Goal: Navigation & Orientation: Understand site structure

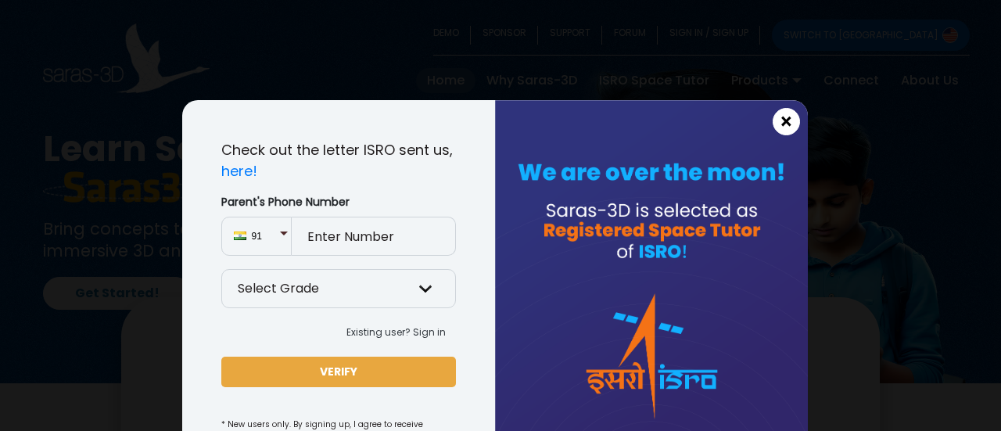
click at [779, 126] on span "×" at bounding box center [785, 122] width 13 height 20
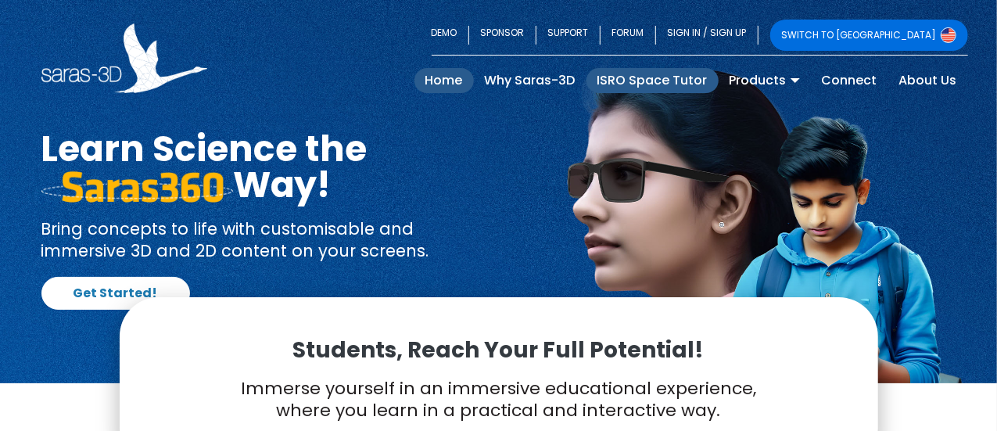
click at [693, 84] on link "ISRO Space Tutor" at bounding box center [652, 80] width 132 height 25
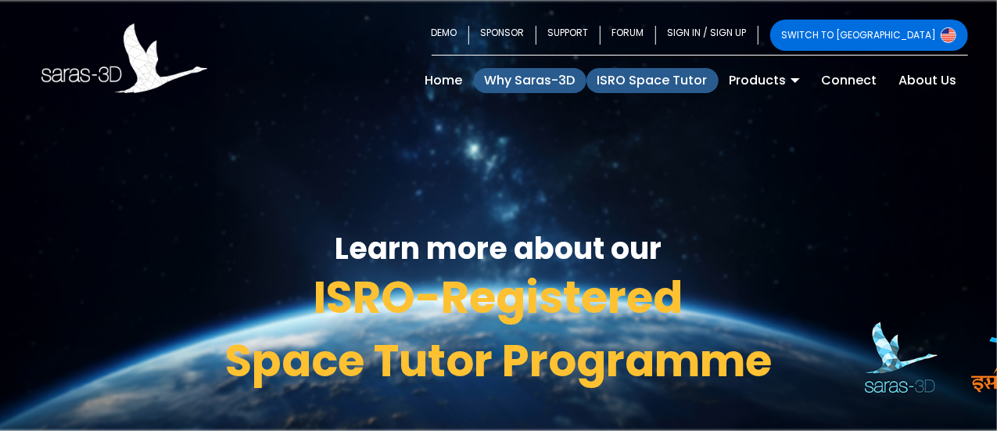
click at [547, 81] on link "Why Saras-3D" at bounding box center [530, 80] width 113 height 25
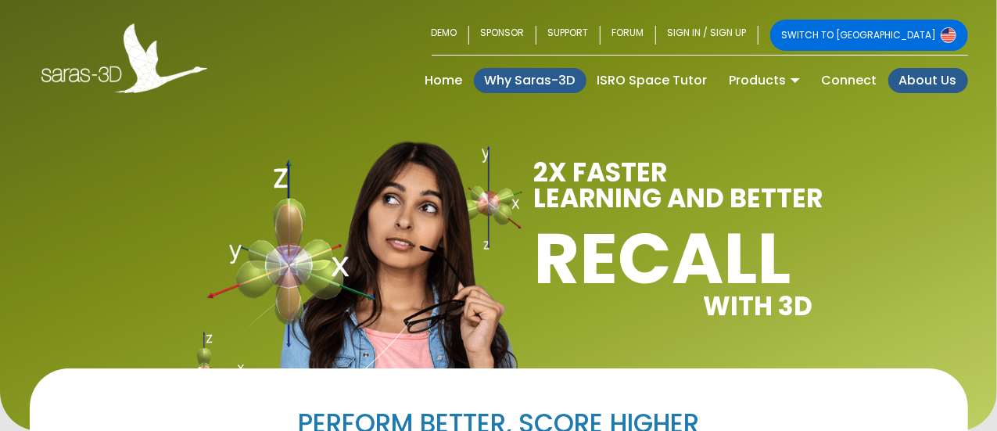
click at [916, 82] on link "About Us" at bounding box center [928, 80] width 80 height 25
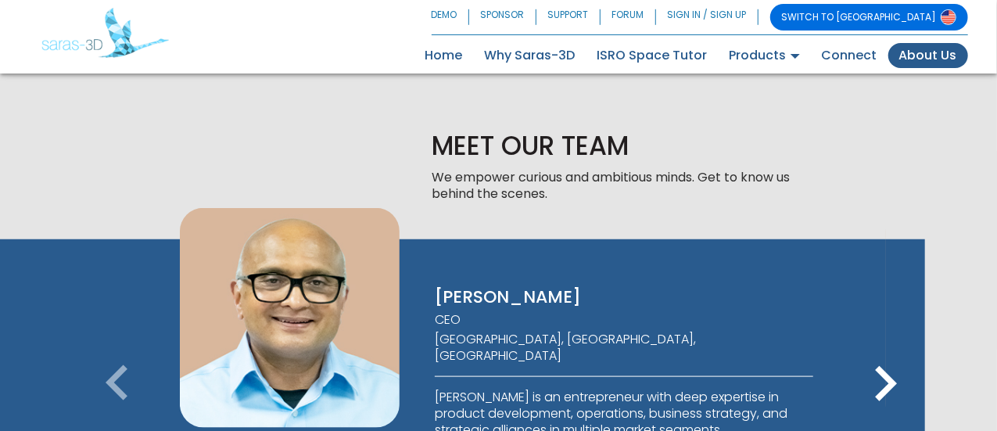
scroll to position [844, 0]
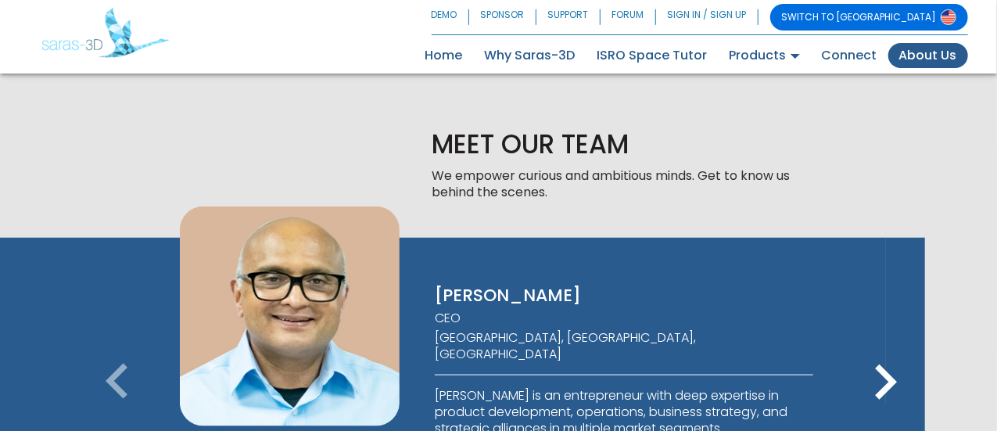
click at [896, 347] on icon "keyboard_arrow_right" at bounding box center [886, 382] width 70 height 70
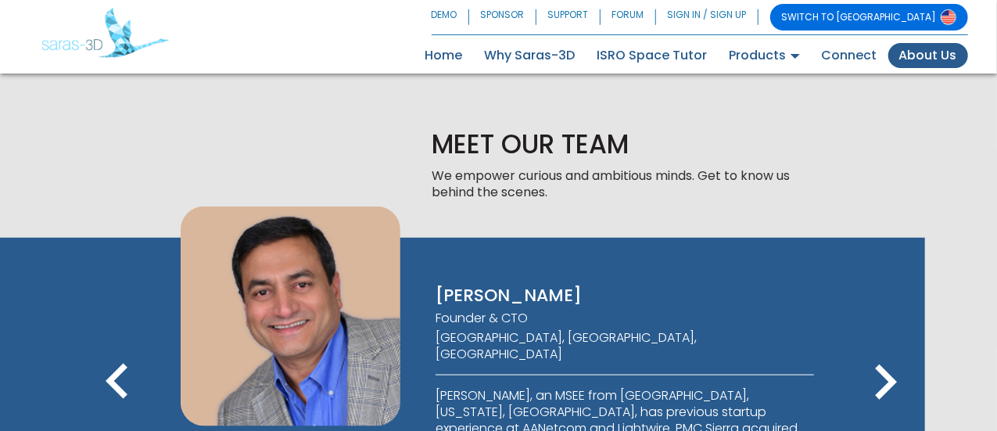
click at [887, 347] on icon "keyboard_arrow_right" at bounding box center [886, 382] width 70 height 70
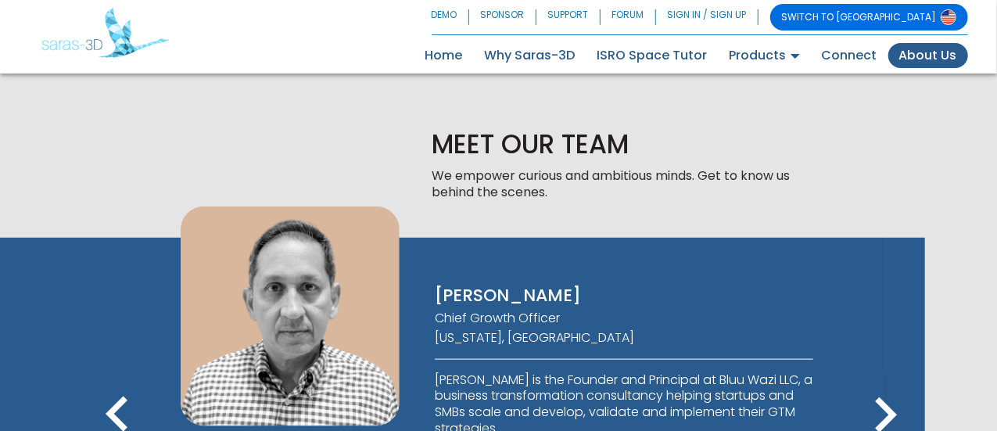
click at [111, 380] on icon "keyboard_arrow_left" at bounding box center [117, 415] width 70 height 70
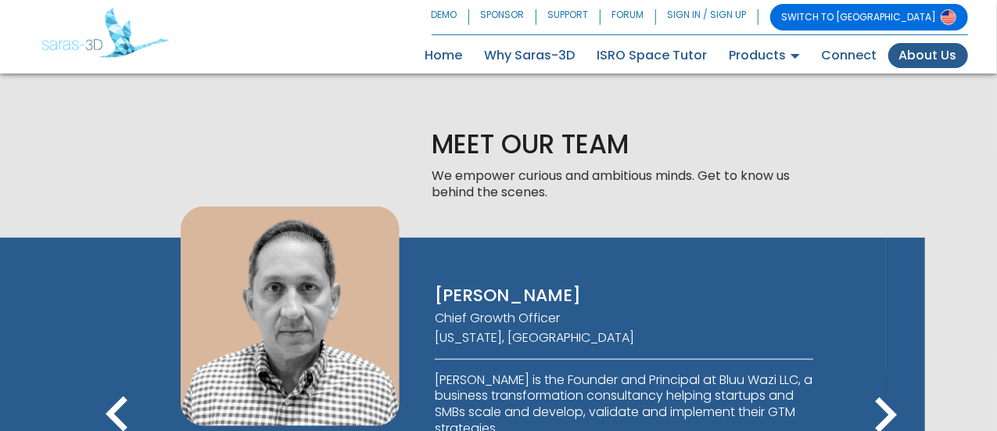
click at [882, 380] on icon "keyboard_arrow_right" at bounding box center [886, 415] width 70 height 70
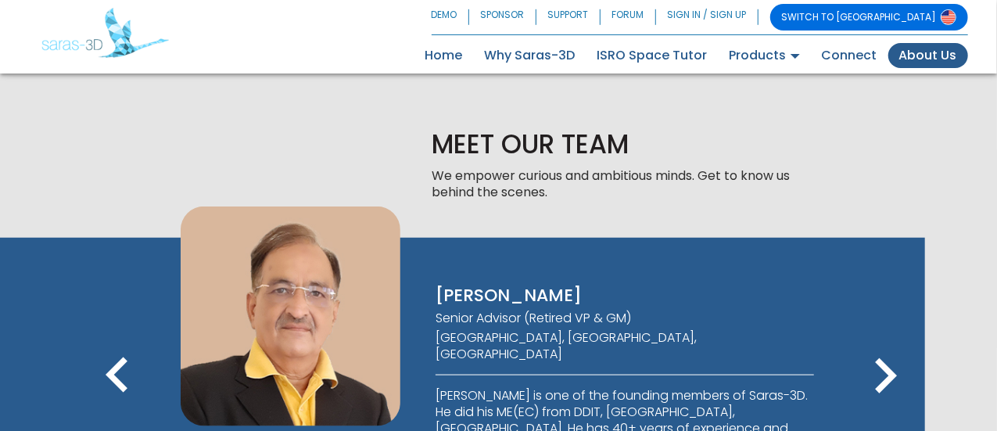
click at [883, 341] on icon "keyboard_arrow_right" at bounding box center [886, 376] width 70 height 70
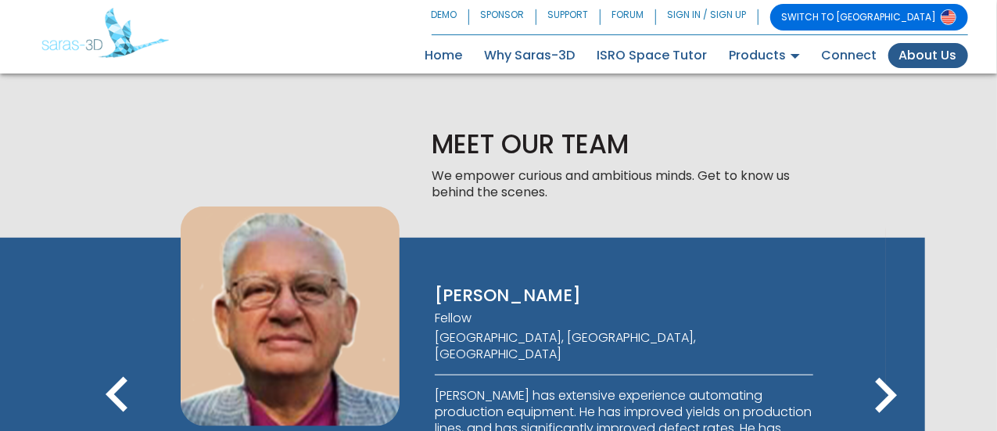
click at [883, 360] on icon "keyboard_arrow_right" at bounding box center [886, 395] width 70 height 70
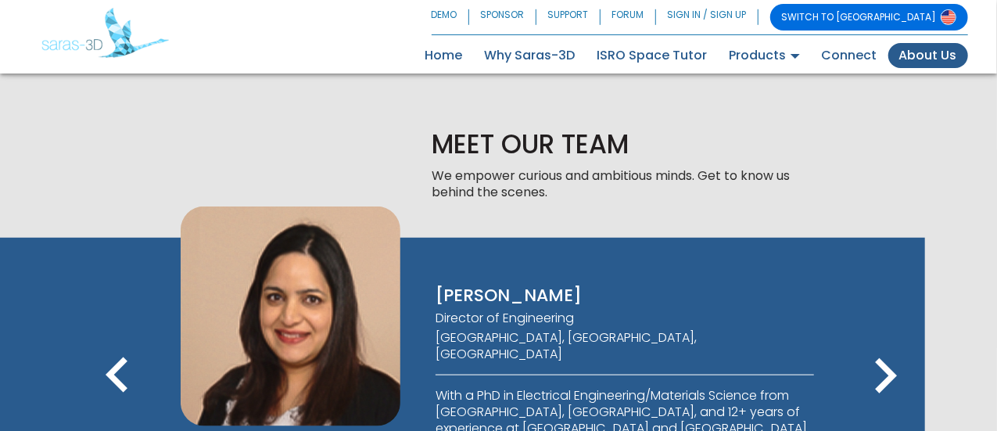
click at [883, 341] on icon "keyboard_arrow_right" at bounding box center [886, 376] width 70 height 70
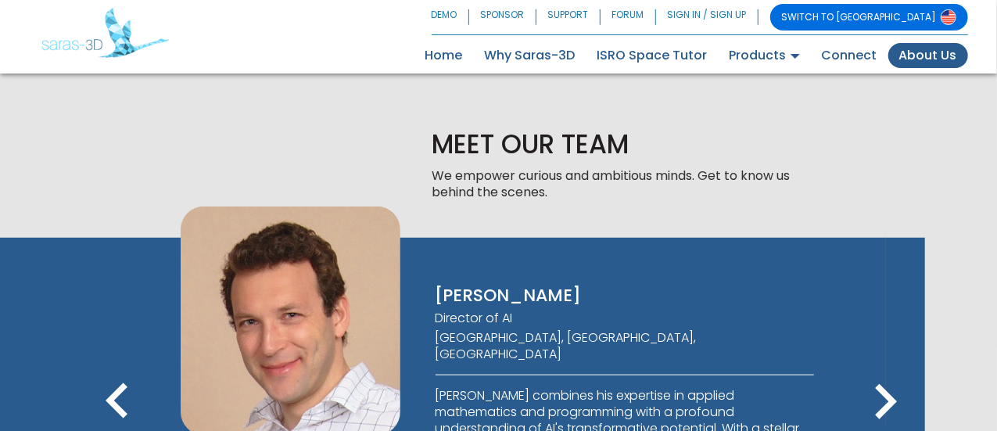
click at [883, 367] on icon "keyboard_arrow_right" at bounding box center [886, 402] width 70 height 70
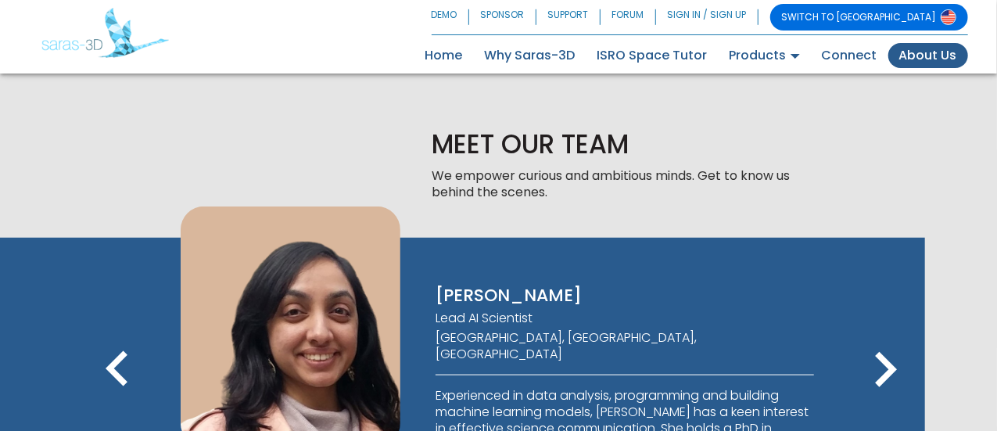
click at [896, 335] on icon "keyboard_arrow_right" at bounding box center [886, 370] width 70 height 70
